Goal: Task Accomplishment & Management: Manage account settings

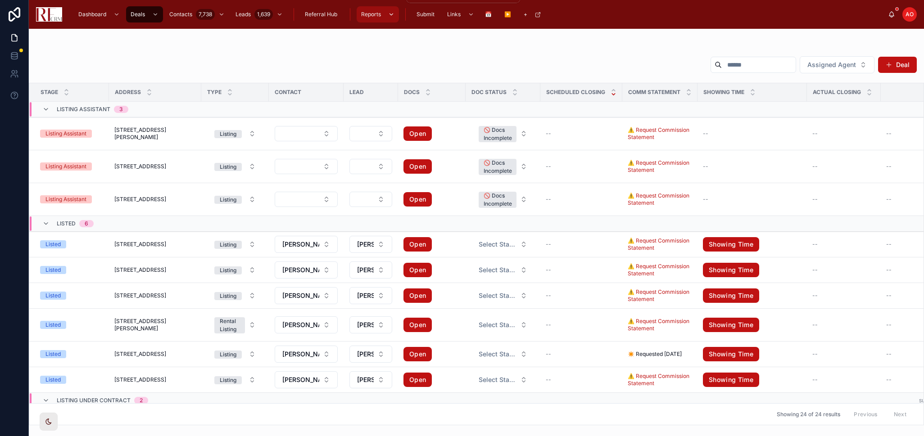
drag, startPoint x: 0, startPoint y: 0, endPoint x: 371, endPoint y: 14, distance: 370.8
click at [371, 14] on span "Reports" at bounding box center [371, 14] width 20 height 7
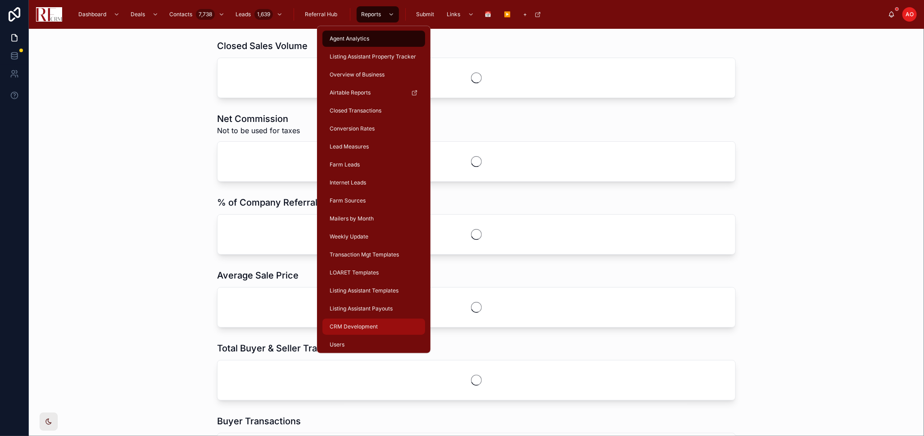
click at [341, 321] on div "CRM Development" at bounding box center [374, 327] width 92 height 14
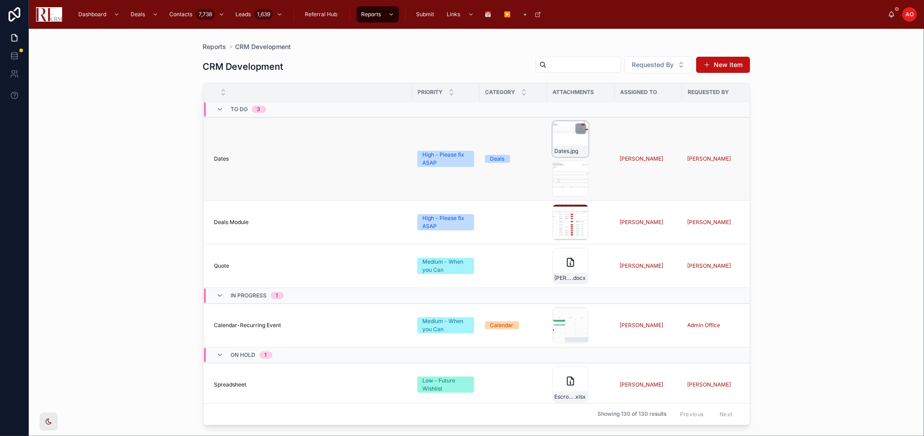
click at [555, 142] on div "Dates .jpg" at bounding box center [570, 139] width 36 height 36
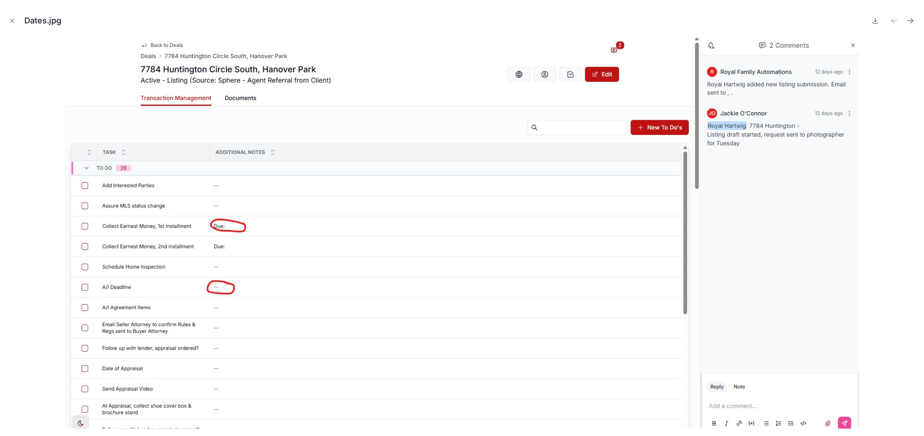
click at [12, 18] on icon "Close modal" at bounding box center [12, 21] width 6 height 6
click at [12, 17] on icon at bounding box center [14, 14] width 18 height 14
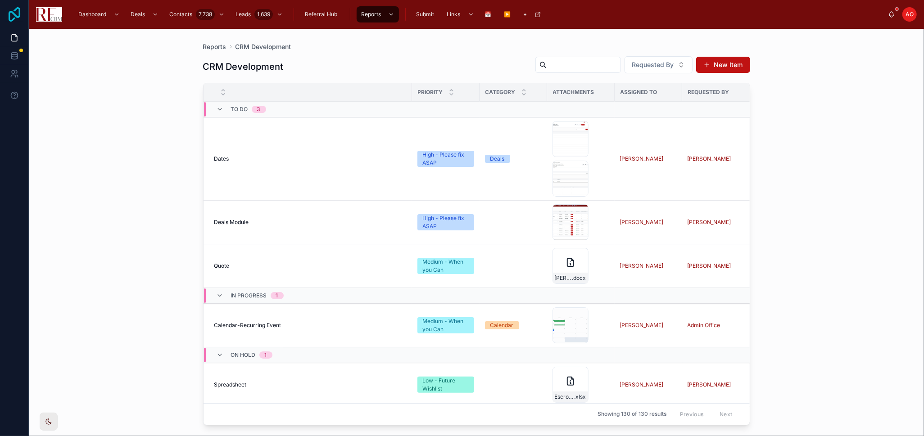
click at [15, 20] on icon at bounding box center [14, 14] width 18 height 14
drag, startPoint x: 15, startPoint y: 20, endPoint x: 136, endPoint y: 14, distance: 121.3
click at [15, 18] on icon at bounding box center [14, 14] width 18 height 14
click at [390, 16] on icon "scrollable content" at bounding box center [391, 14] width 6 height 6
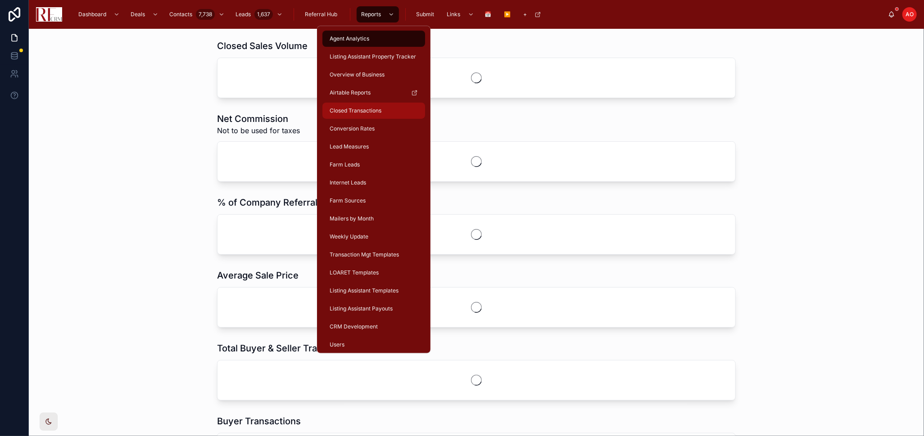
click at [385, 105] on div "Closed Transactions" at bounding box center [374, 111] width 92 height 14
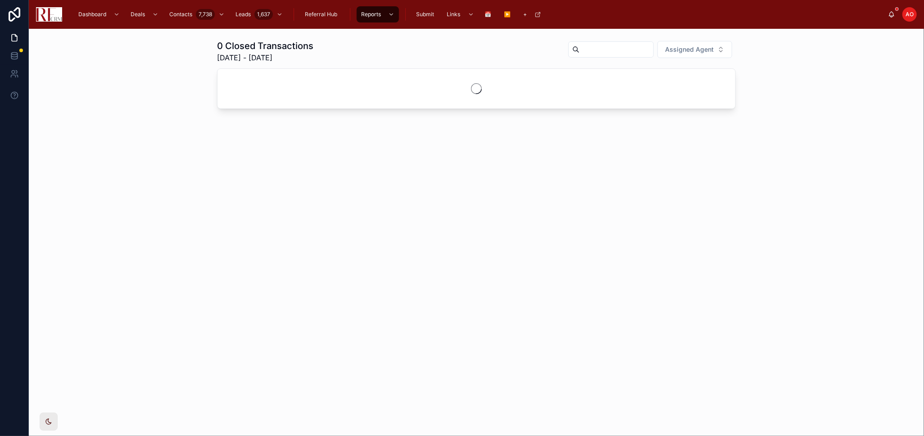
click at [589, 49] on input "text" at bounding box center [617, 49] width 74 height 13
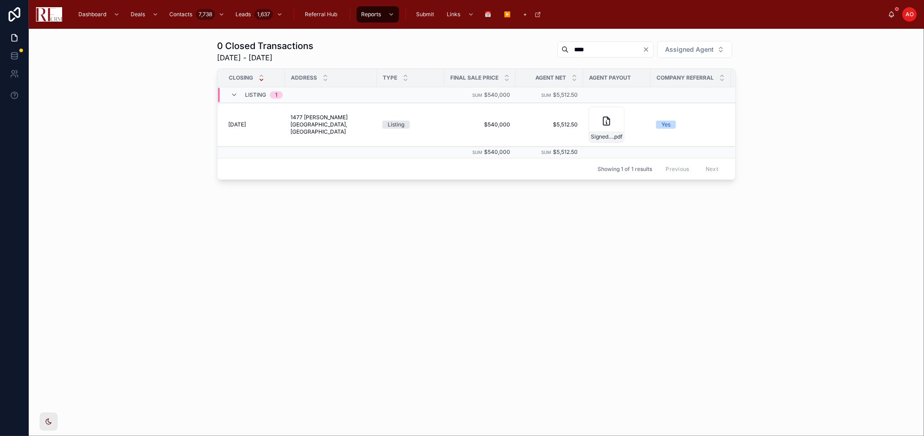
type input "****"
click at [649, 50] on icon "Clear" at bounding box center [646, 49] width 7 height 7
click at [643, 50] on input "text" at bounding box center [606, 49] width 74 height 13
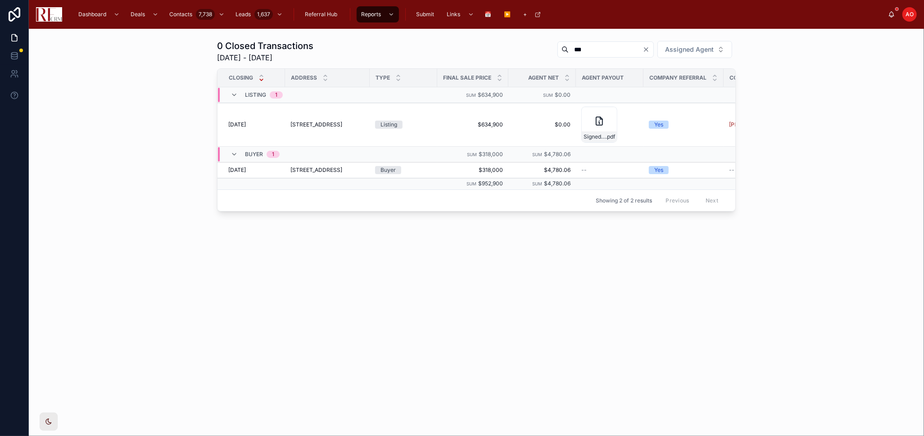
type input "***"
click at [648, 49] on icon "Clear" at bounding box center [646, 49] width 7 height 7
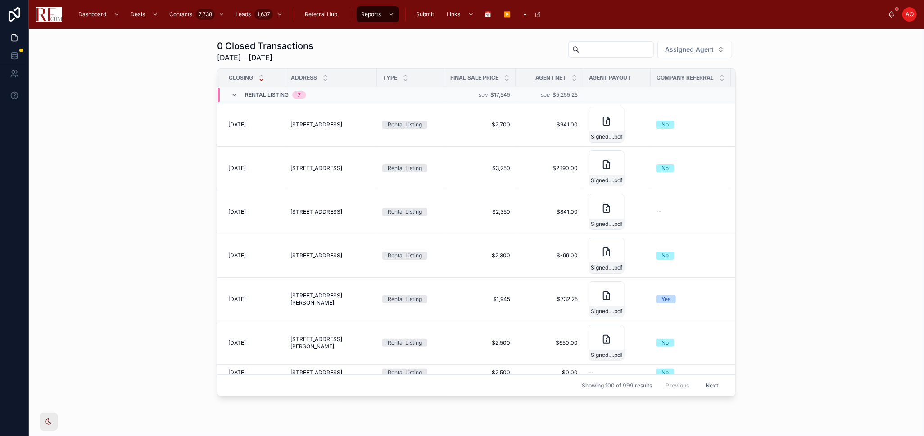
click at [596, 50] on input "text" at bounding box center [617, 49] width 74 height 13
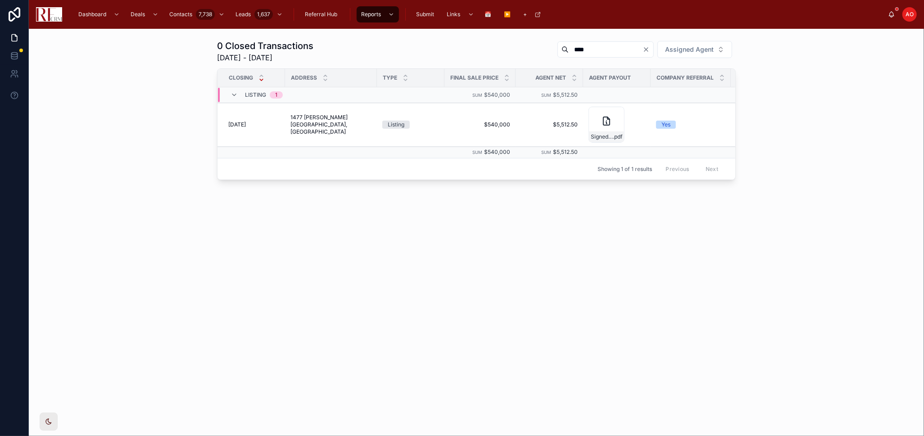
type input "****"
click at [646, 50] on icon "Clear" at bounding box center [646, 50] width 4 height 4
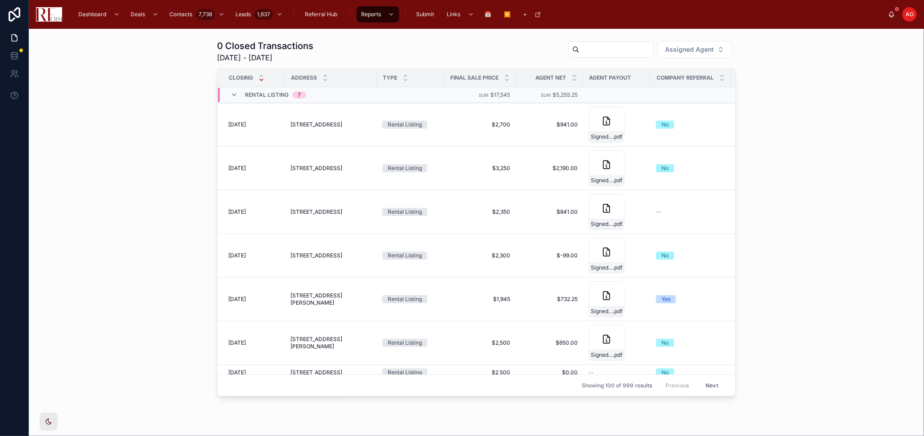
click at [617, 49] on input "text" at bounding box center [617, 49] width 74 height 13
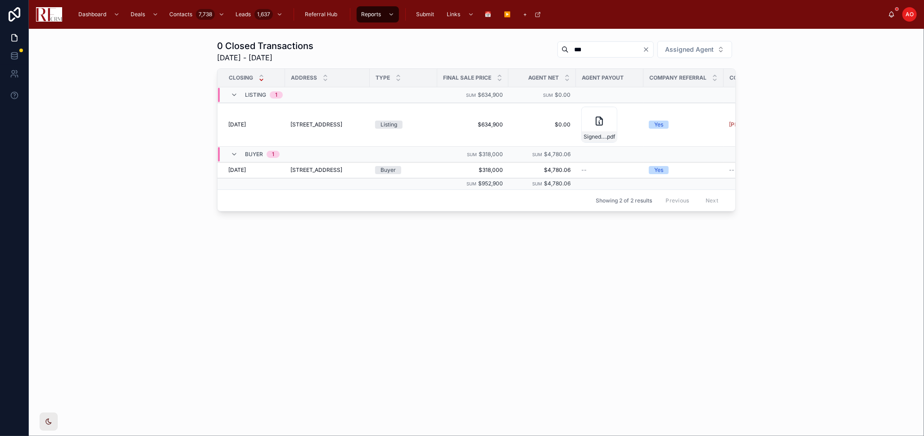
click at [569, 46] on input "***" at bounding box center [606, 49] width 74 height 13
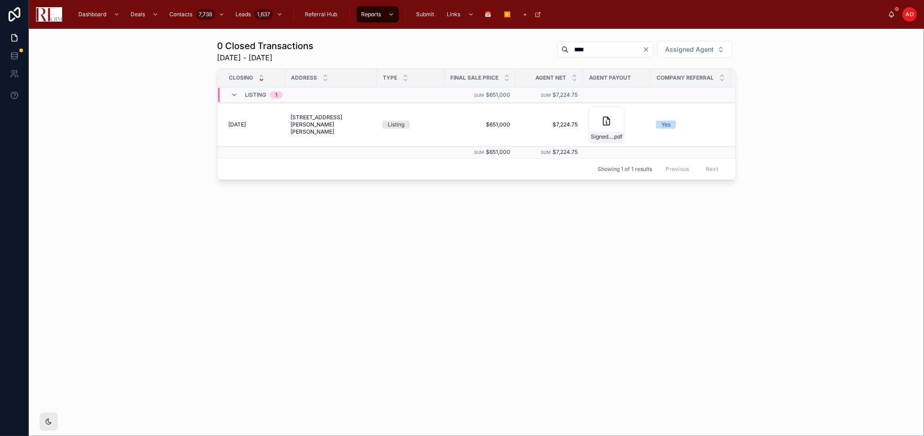
click at [569, 49] on input "****" at bounding box center [606, 49] width 74 height 13
click at [569, 48] on input "****" at bounding box center [606, 49] width 74 height 13
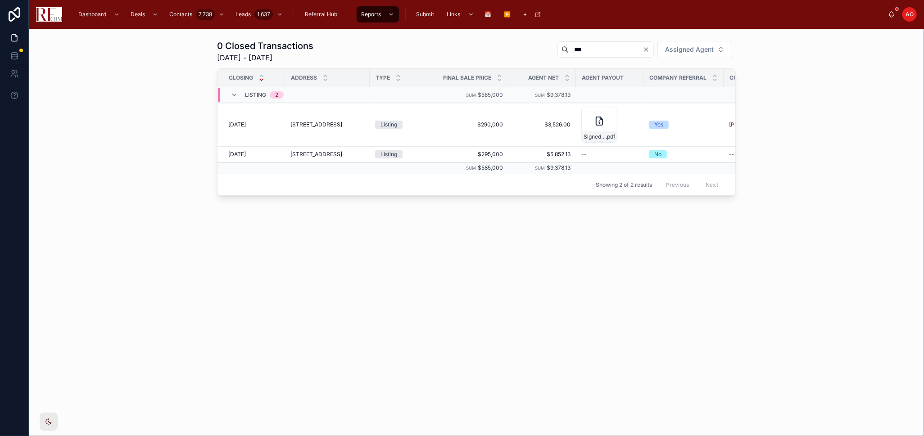
type input "***"
click at [647, 51] on icon "Clear" at bounding box center [646, 49] width 7 height 7
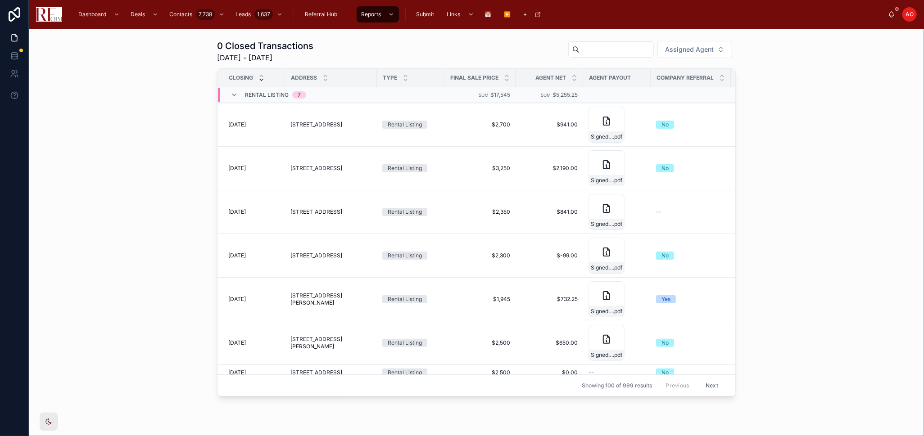
click at [580, 50] on input "text" at bounding box center [617, 49] width 74 height 13
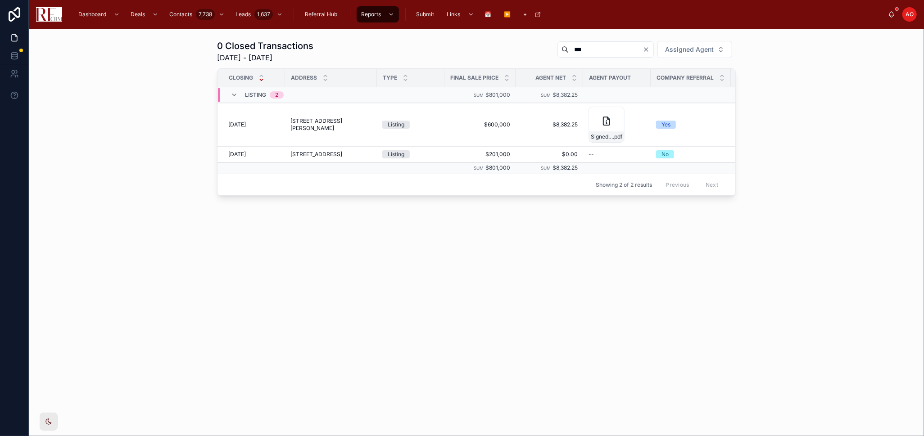
type input "***"
click at [645, 51] on icon "Clear" at bounding box center [646, 49] width 7 height 7
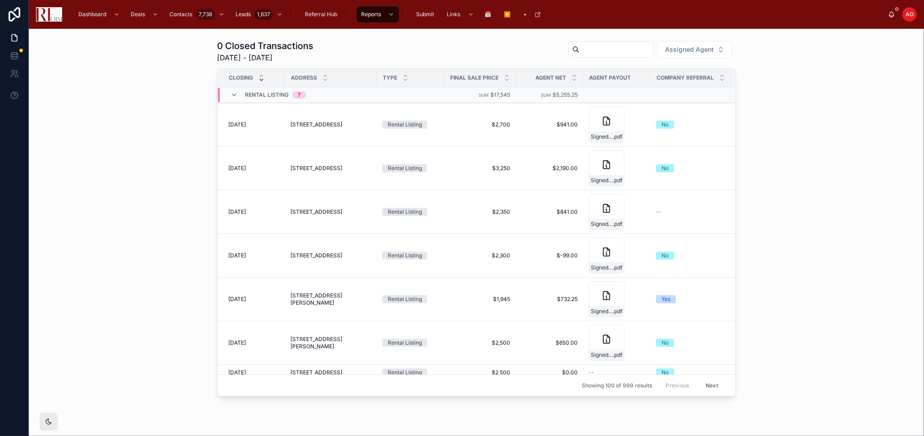
click at [580, 51] on input "text" at bounding box center [617, 49] width 74 height 13
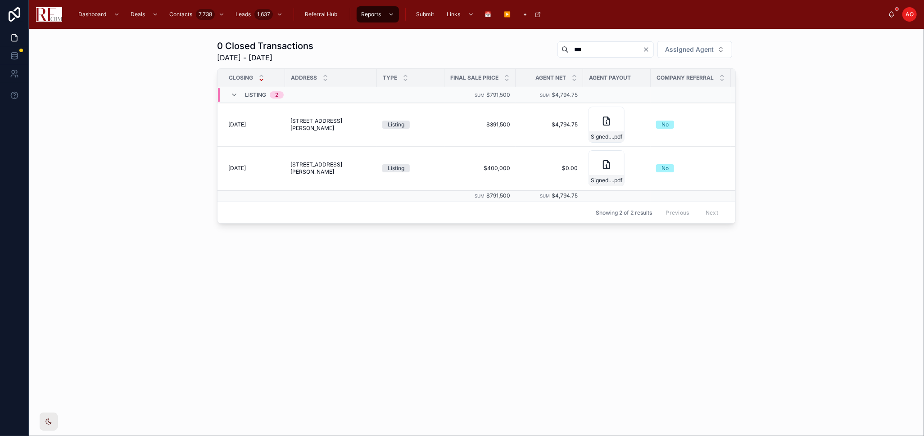
type input "***"
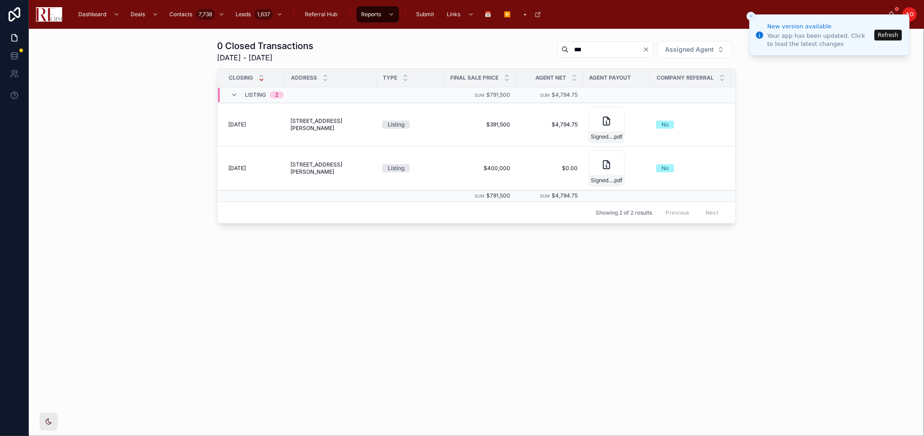
click at [831, 35] on button "Refresh" at bounding box center [887, 35] width 27 height 11
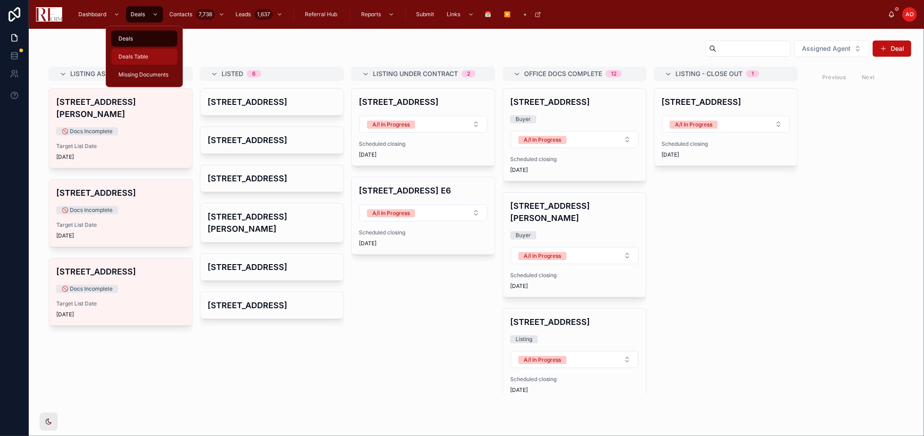
click at [144, 59] on span "Deals Table" at bounding box center [133, 56] width 30 height 7
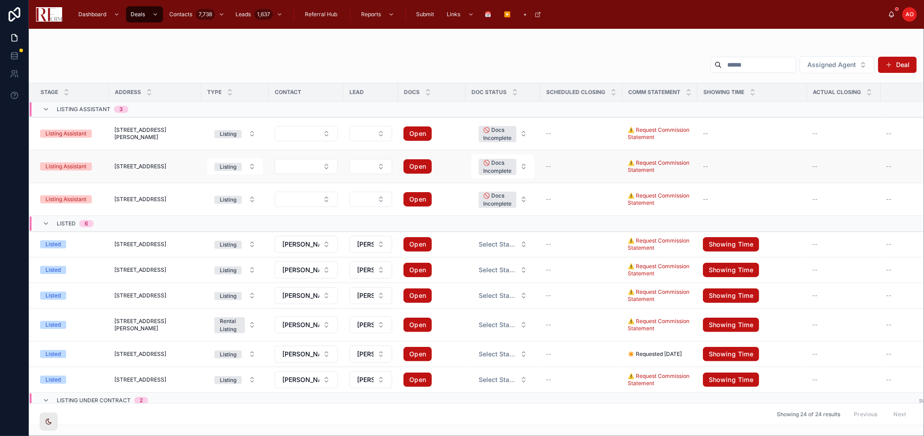
click at [158, 167] on span "[STREET_ADDRESS]" at bounding box center [140, 166] width 52 height 7
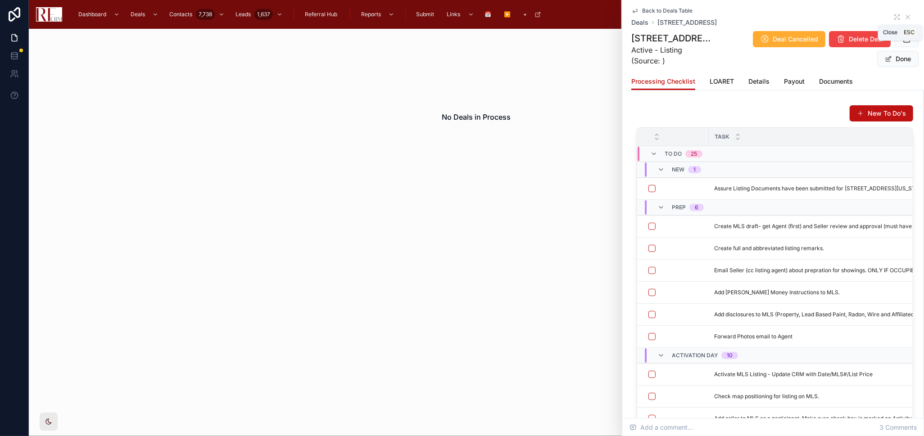
click at [904, 16] on icon at bounding box center [907, 17] width 7 height 7
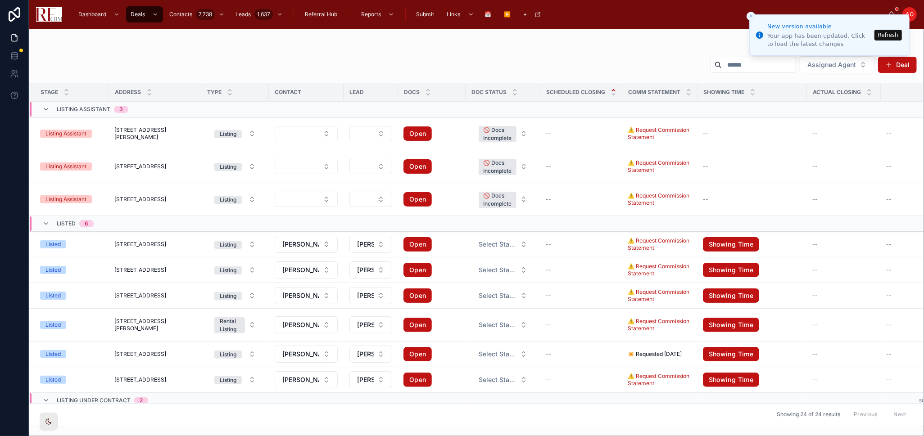
click at [611, 93] on icon at bounding box center [614, 90] width 6 height 6
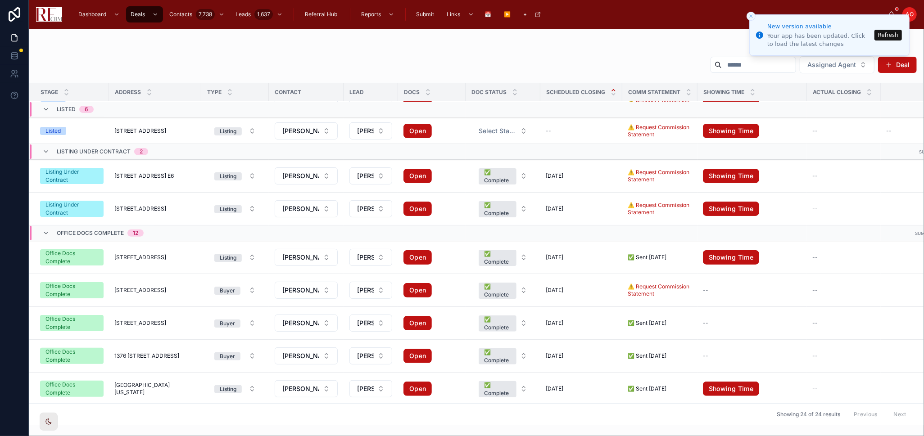
scroll to position [149, 0]
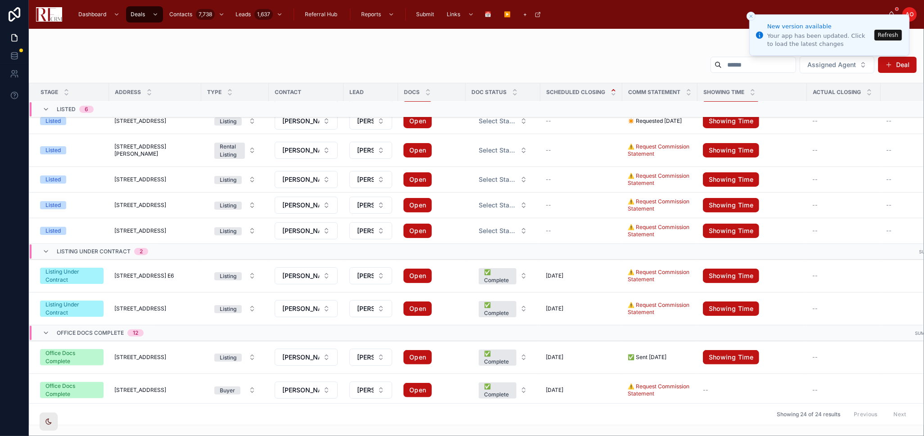
click at [886, 37] on button "Refresh" at bounding box center [887, 35] width 27 height 11
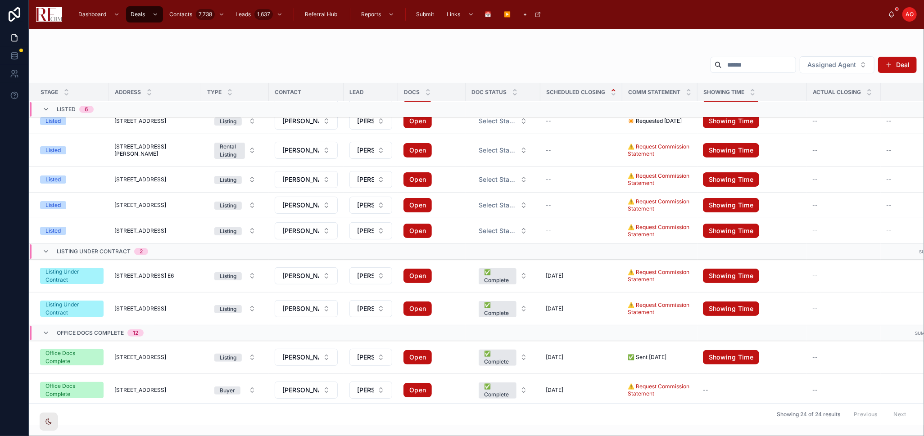
scroll to position [49, 0]
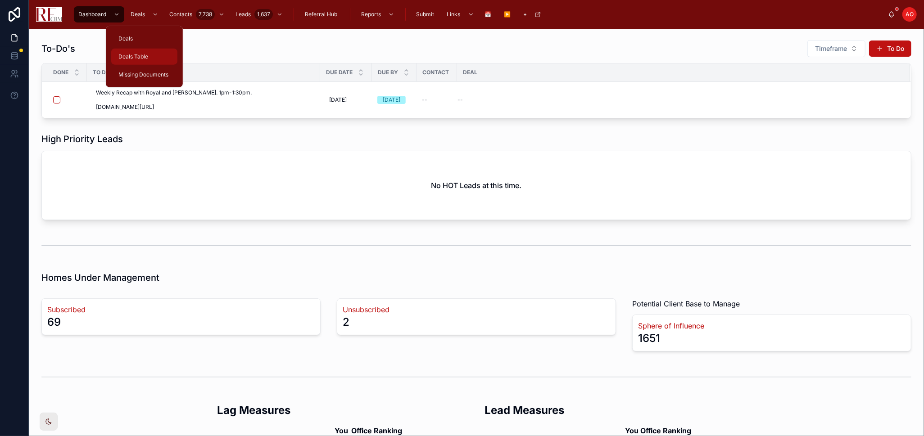
click at [139, 54] on span "Deals Table" at bounding box center [133, 56] width 30 height 7
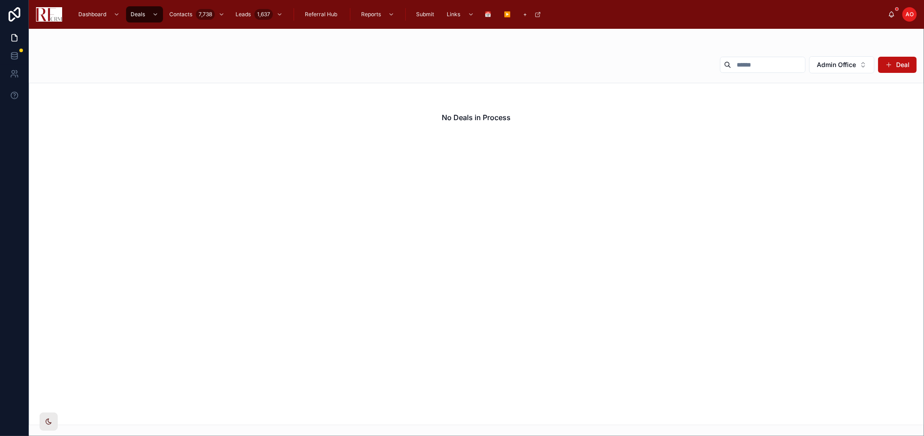
click at [733, 68] on input "text" at bounding box center [768, 65] width 74 height 13
type input "****"
click at [794, 64] on icon "Clear" at bounding box center [797, 64] width 7 height 7
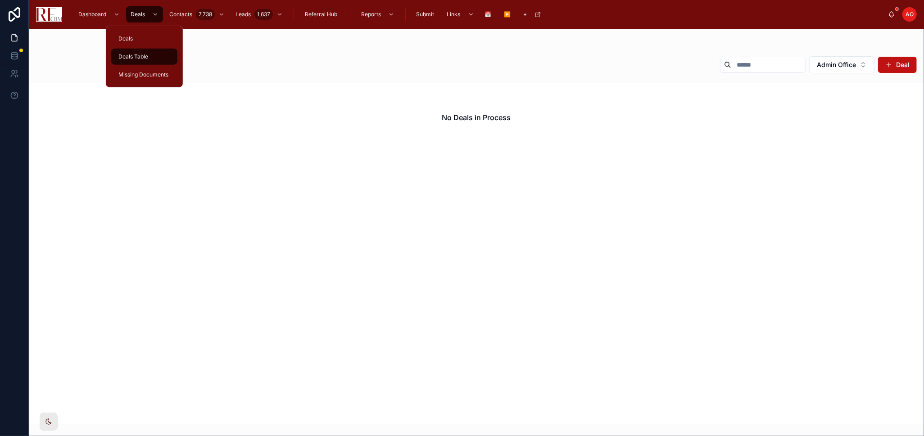
click at [147, 52] on div "Deals Table" at bounding box center [144, 57] width 55 height 14
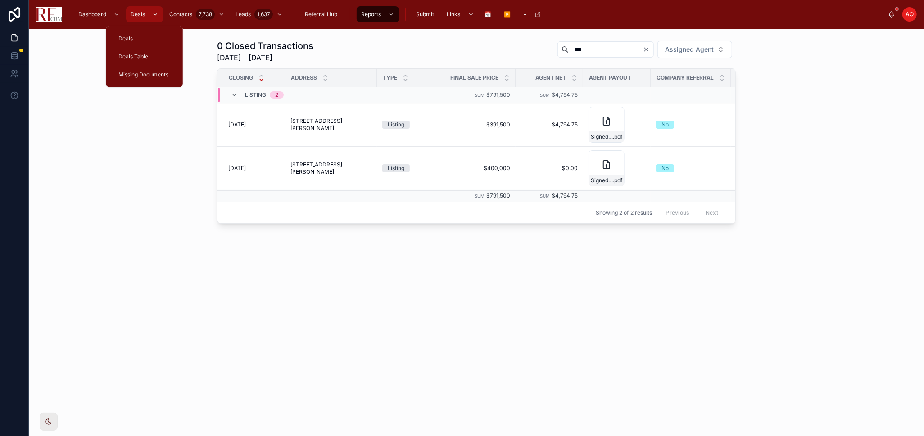
click at [158, 17] on div "scrollable content" at bounding box center [155, 14] width 12 height 14
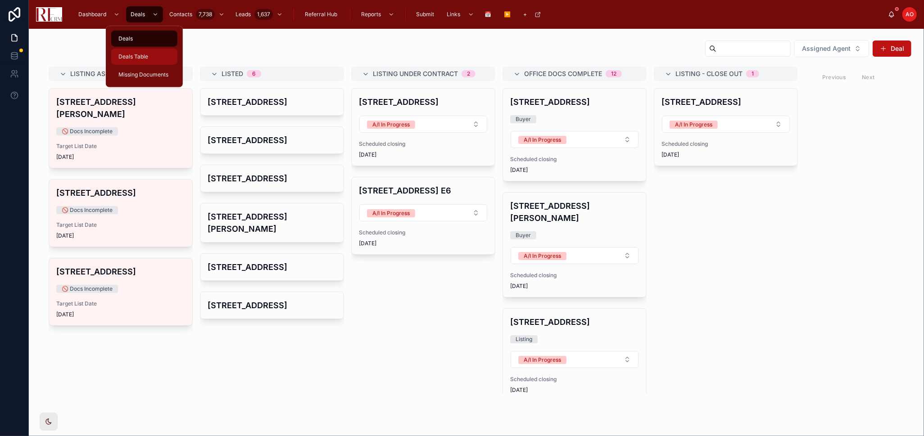
click at [150, 53] on div "Deals Table" at bounding box center [144, 57] width 55 height 14
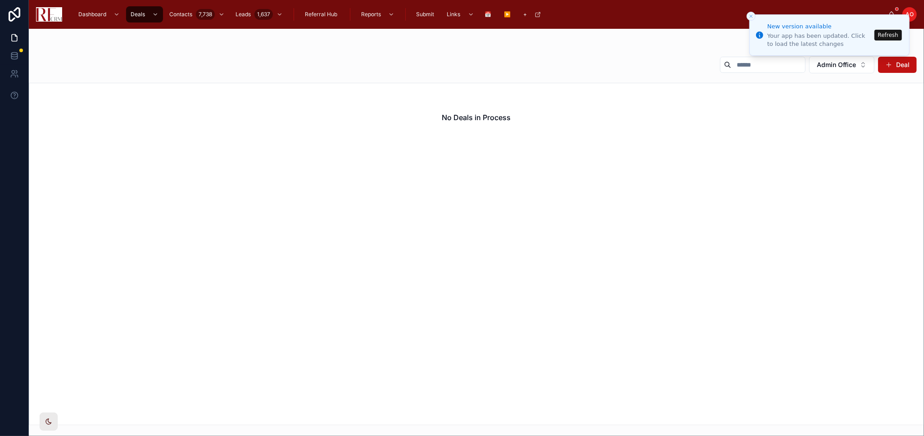
click at [884, 32] on button "Refresh" at bounding box center [887, 35] width 27 height 11
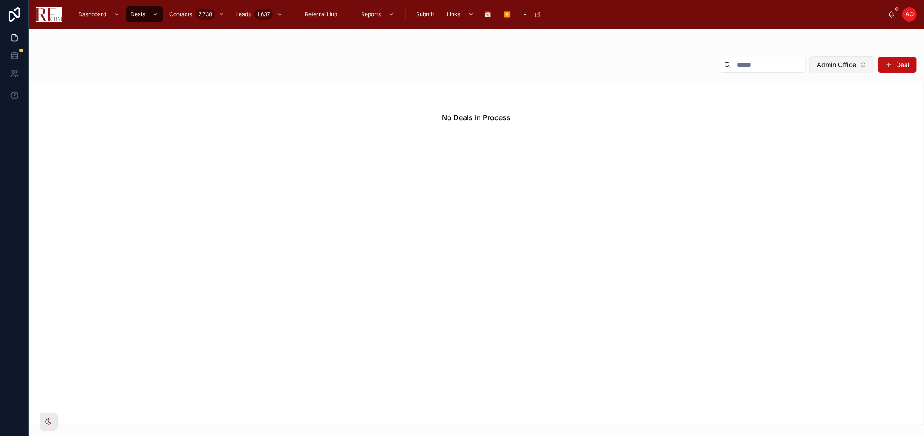
click at [861, 64] on button "Admin Office" at bounding box center [841, 64] width 65 height 17
click at [835, 101] on div "None" at bounding box center [842, 101] width 108 height 14
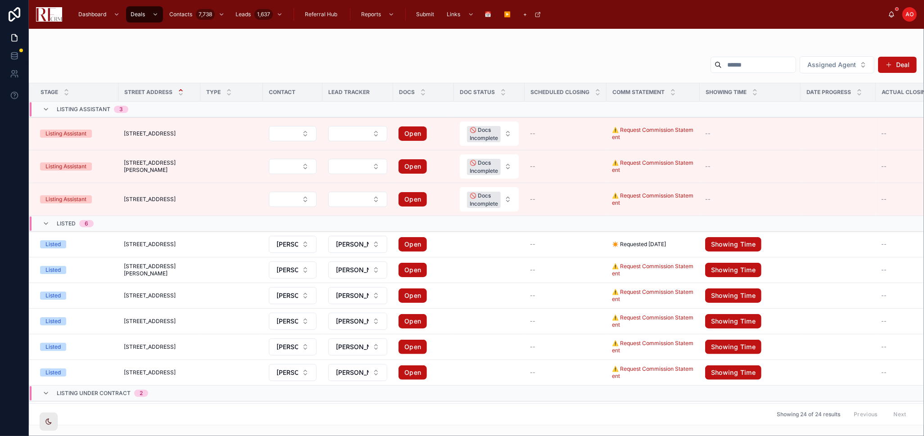
click at [140, 130] on span "[STREET_ADDRESS]" at bounding box center [150, 133] width 52 height 7
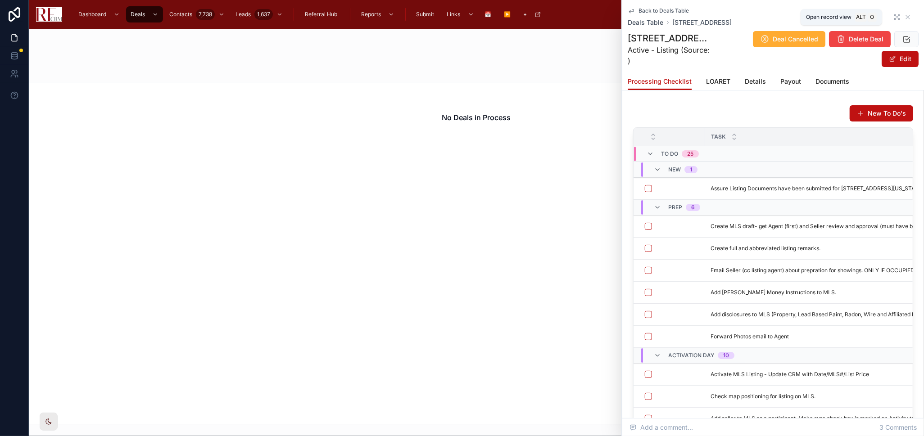
click at [893, 15] on icon at bounding box center [896, 17] width 7 height 7
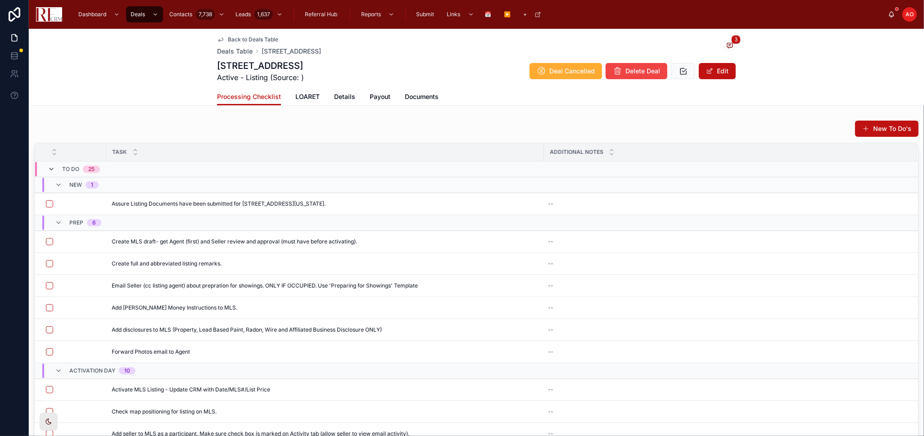
click at [54, 170] on icon at bounding box center [51, 169] width 7 height 7
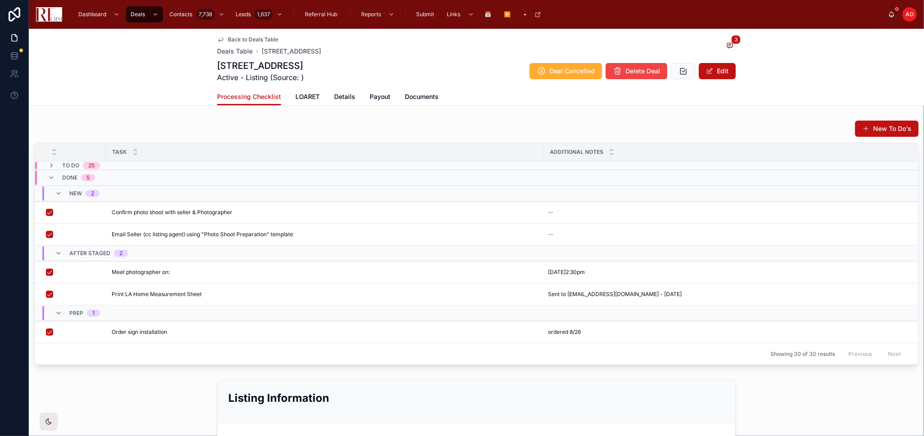
click at [52, 171] on div "Done 5" at bounding box center [71, 178] width 47 height 14
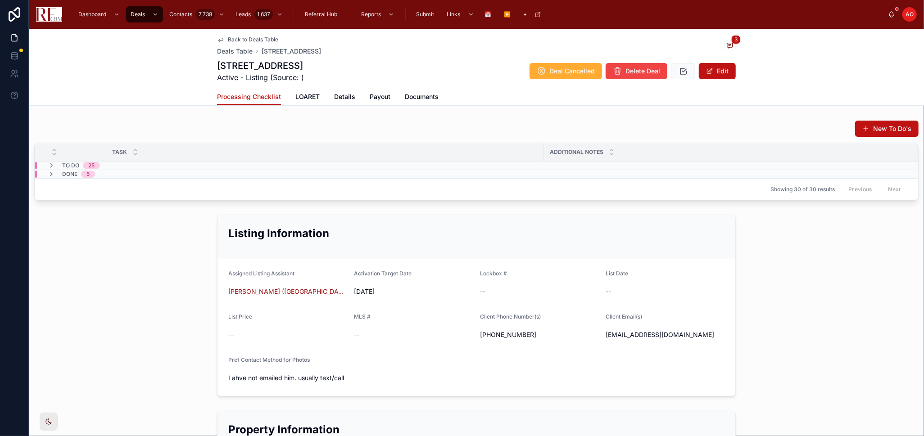
click at [52, 171] on icon at bounding box center [51, 174] width 7 height 7
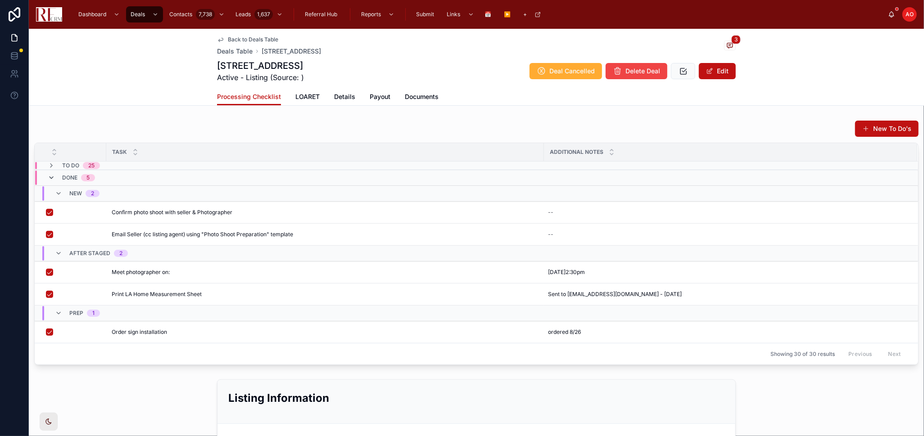
click at [50, 179] on icon at bounding box center [51, 177] width 7 height 7
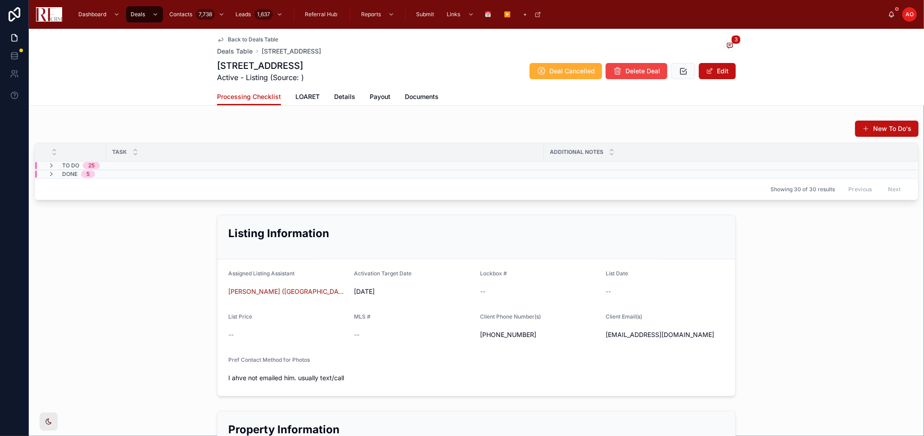
click at [50, 179] on div "Showing 30 of 30 results Previous Next" at bounding box center [476, 189] width 883 height 22
click at [50, 172] on icon at bounding box center [51, 174] width 7 height 7
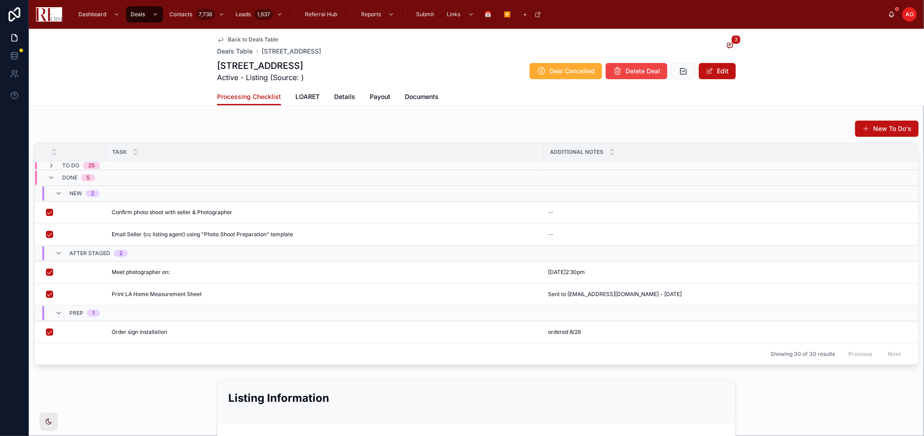
click at [50, 172] on div "Done 5" at bounding box center [71, 178] width 47 height 14
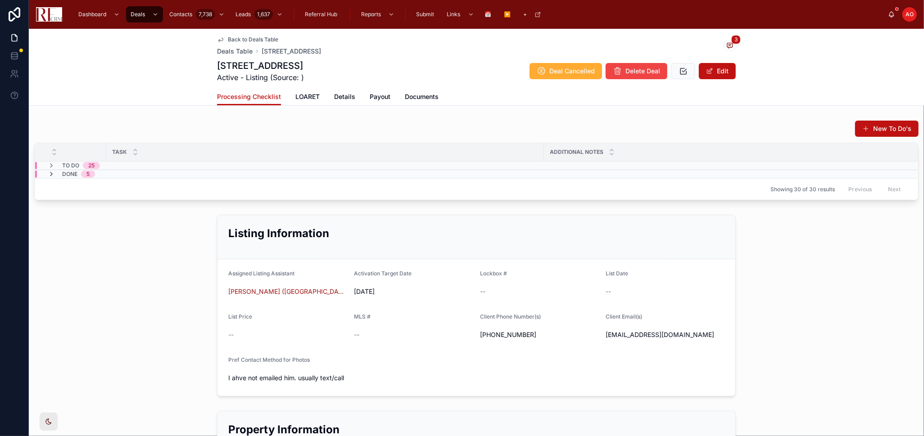
click at [52, 172] on icon at bounding box center [51, 174] width 7 height 7
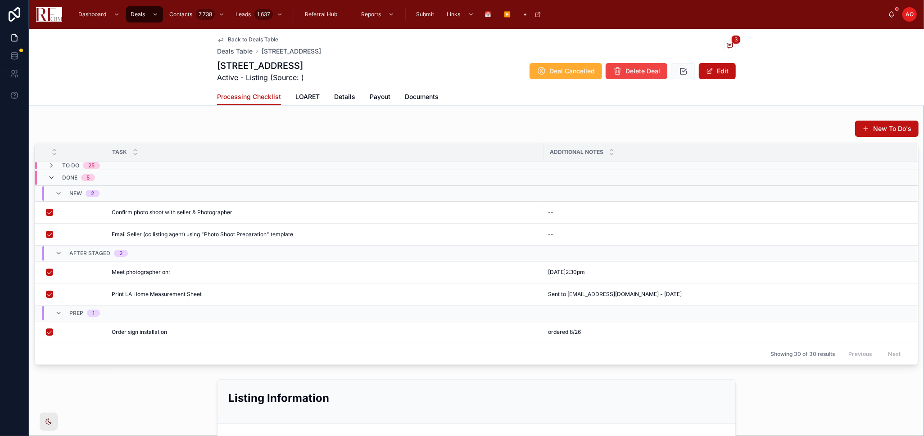
click at [51, 178] on icon at bounding box center [51, 177] width 7 height 7
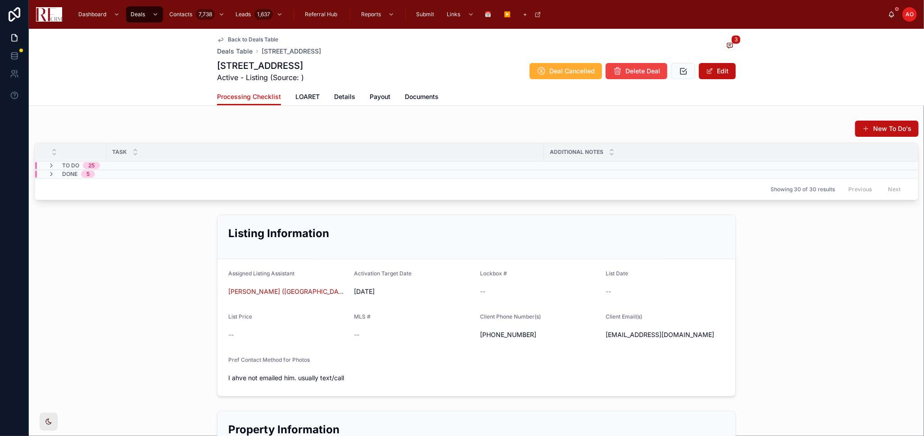
click at [51, 178] on div "Showing 30 of 30 results Previous Next" at bounding box center [476, 189] width 883 height 22
click at [51, 173] on icon at bounding box center [51, 174] width 7 height 7
click at [52, 171] on icon at bounding box center [51, 174] width 7 height 7
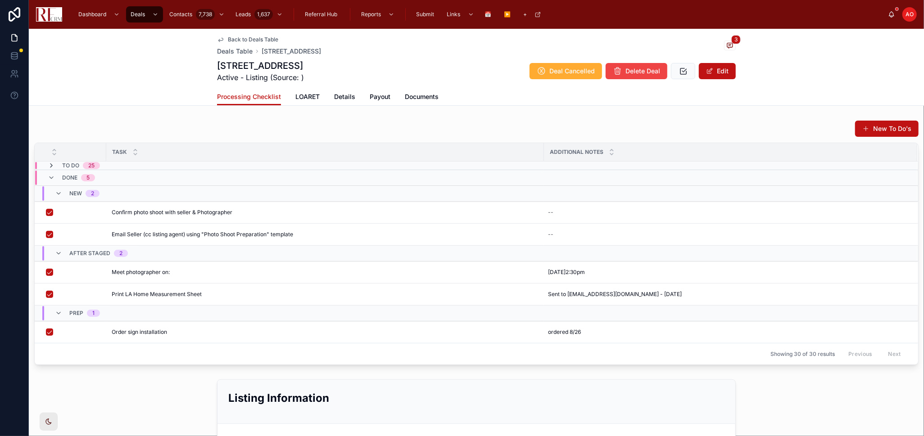
click at [52, 166] on icon at bounding box center [51, 165] width 7 height 7
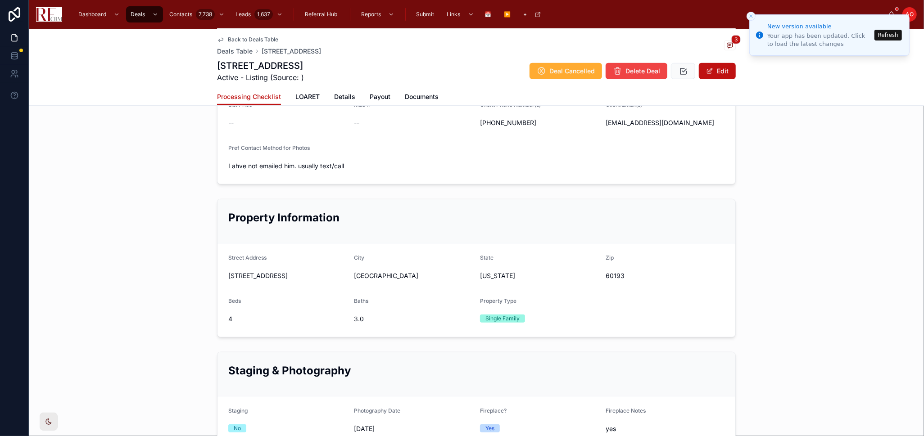
scroll to position [700, 0]
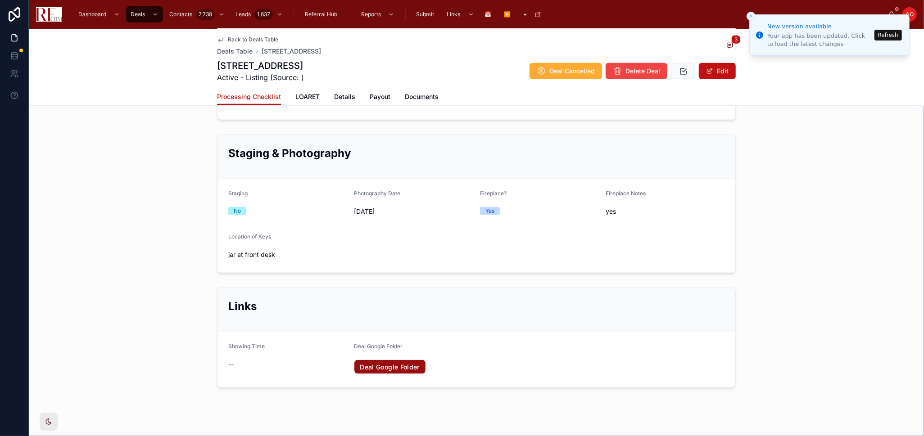
click at [389, 363] on link "Deal Google Folder" at bounding box center [389, 367] width 71 height 14
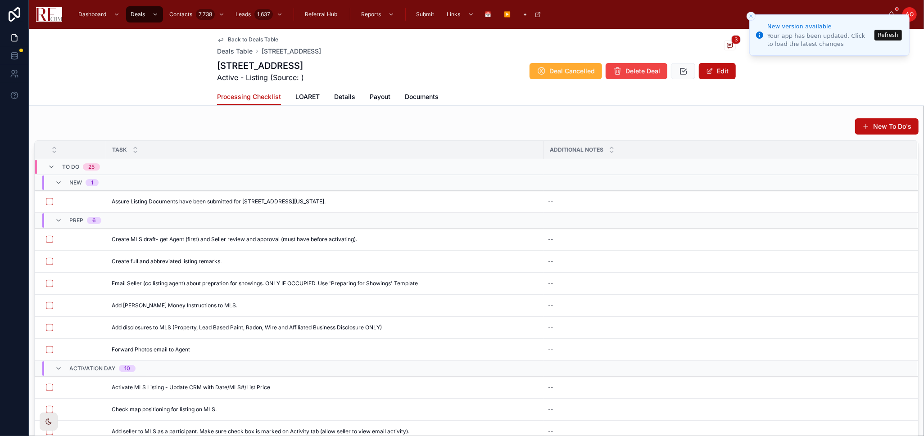
scroll to position [0, 0]
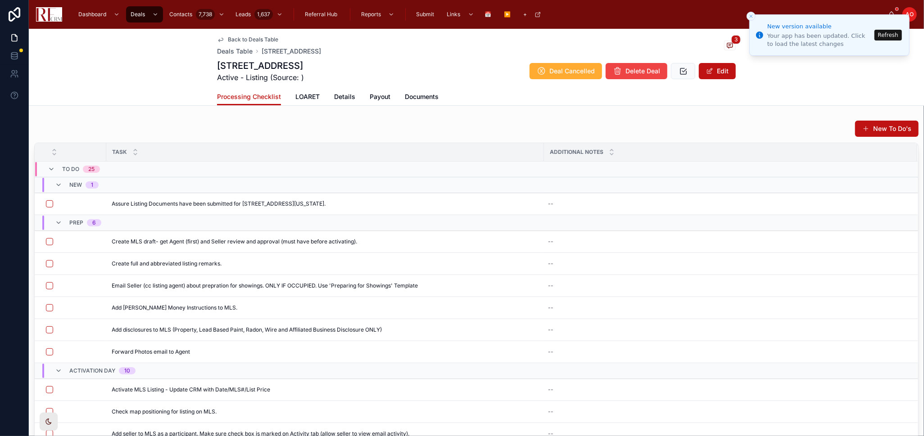
click at [893, 34] on button "Refresh" at bounding box center [887, 35] width 27 height 11
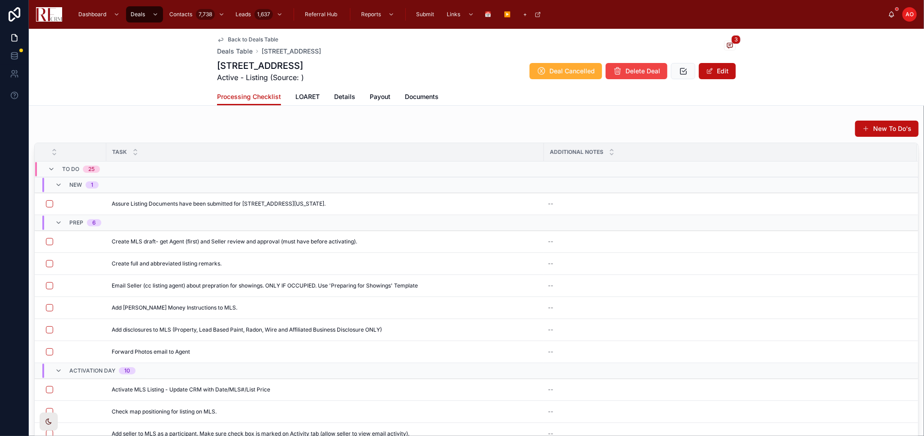
click at [268, 64] on h1 "[STREET_ADDRESS]" at bounding box center [260, 65] width 87 height 13
click at [304, 61] on h1 "[STREET_ADDRESS]" at bounding box center [260, 65] width 87 height 13
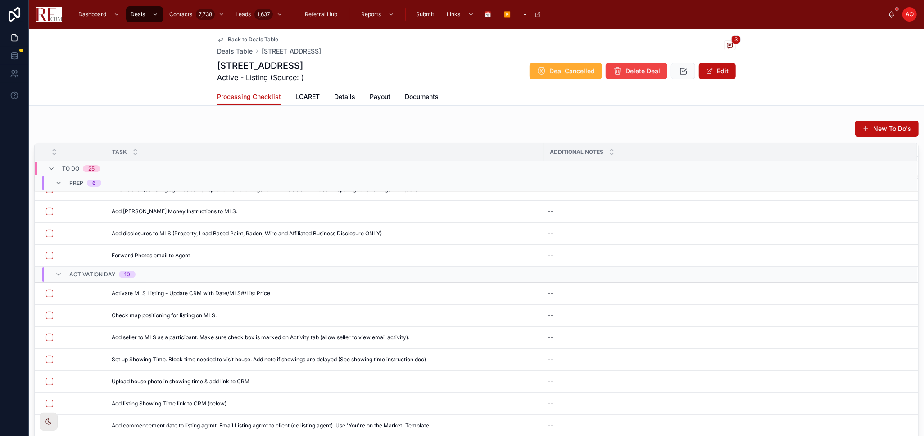
scroll to position [79, 0]
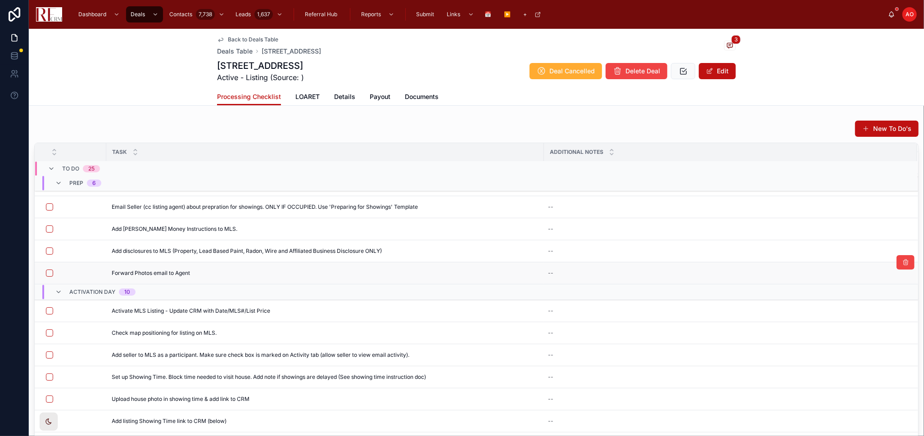
click at [901, 270] on td "--" at bounding box center [730, 274] width 373 height 22
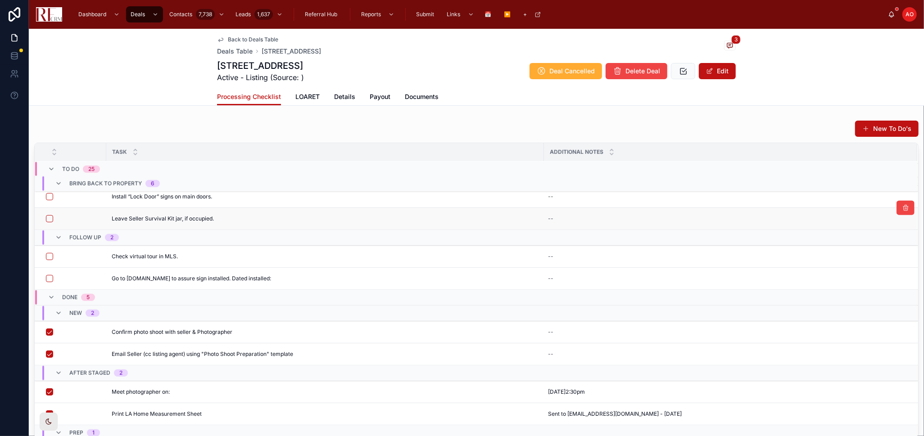
scroll to position [550, 0]
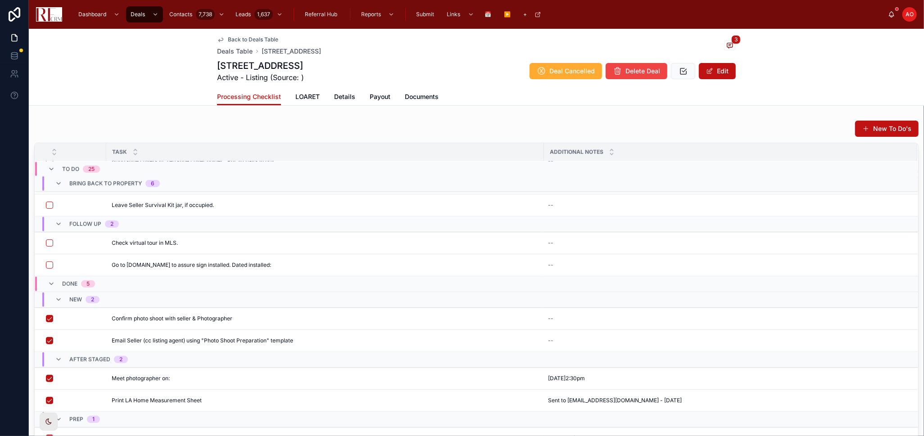
click at [416, 47] on div "Back to Deals Table Deals Table [STREET_ADDRESS]" at bounding box center [476, 46] width 519 height 20
